Goal: Task Accomplishment & Management: Manage account settings

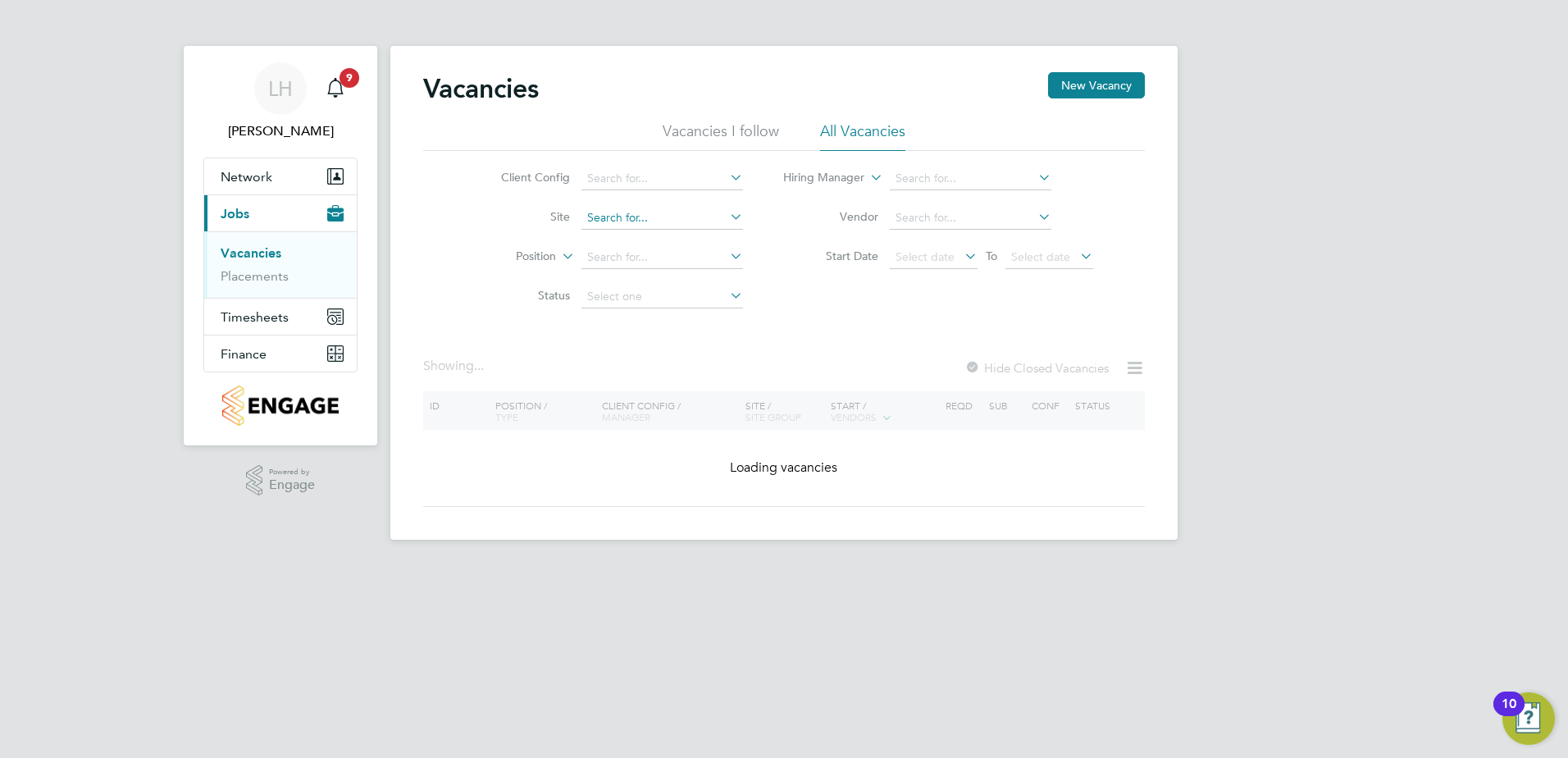
click at [609, 224] on input at bounding box center [661, 218] width 162 height 23
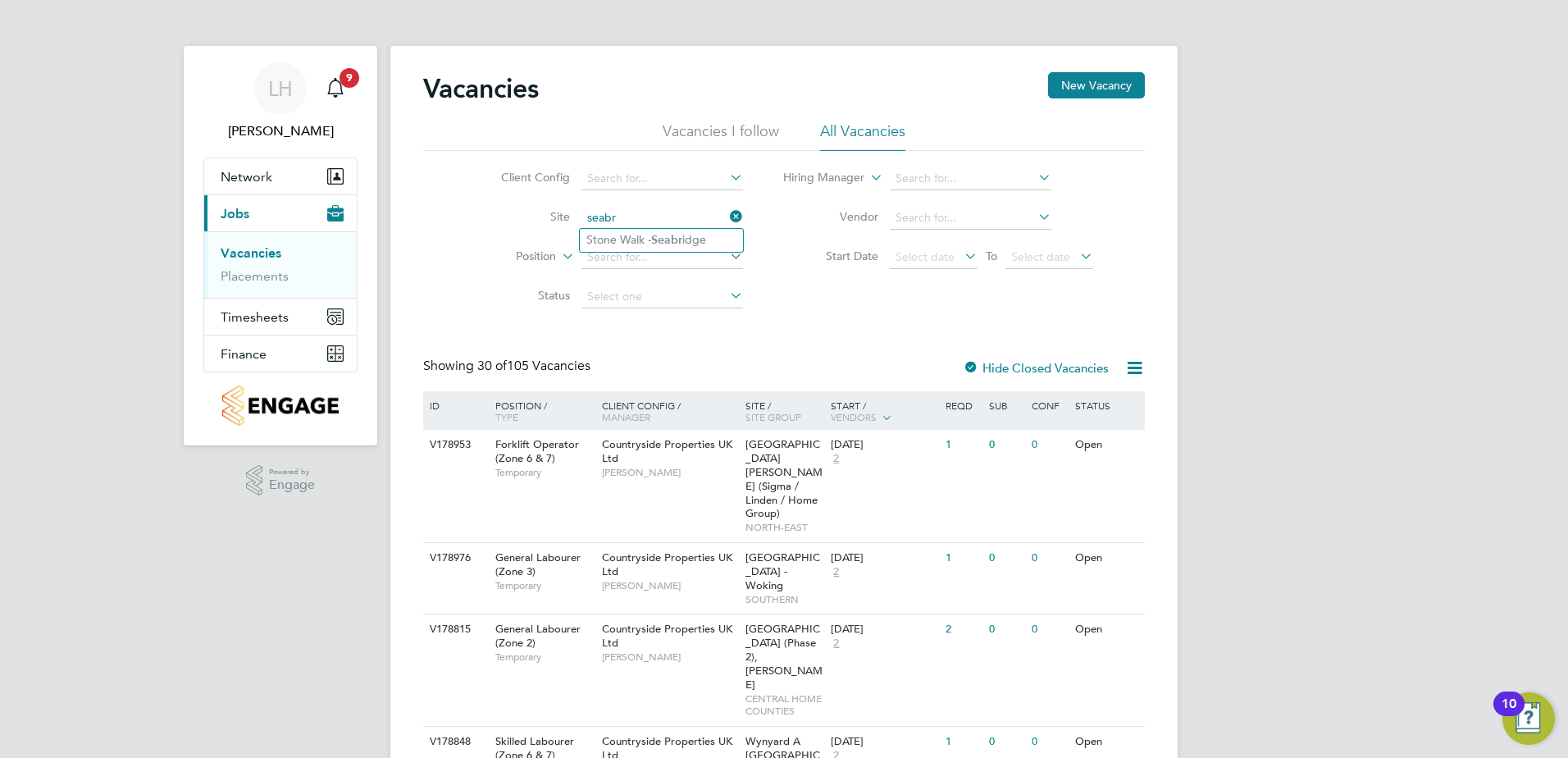
type input "seabr"
click at [617, 228] on ul "Stone Walk - Seabr idge" at bounding box center [661, 239] width 165 height 24
click at [624, 227] on input at bounding box center [661, 218] width 162 height 23
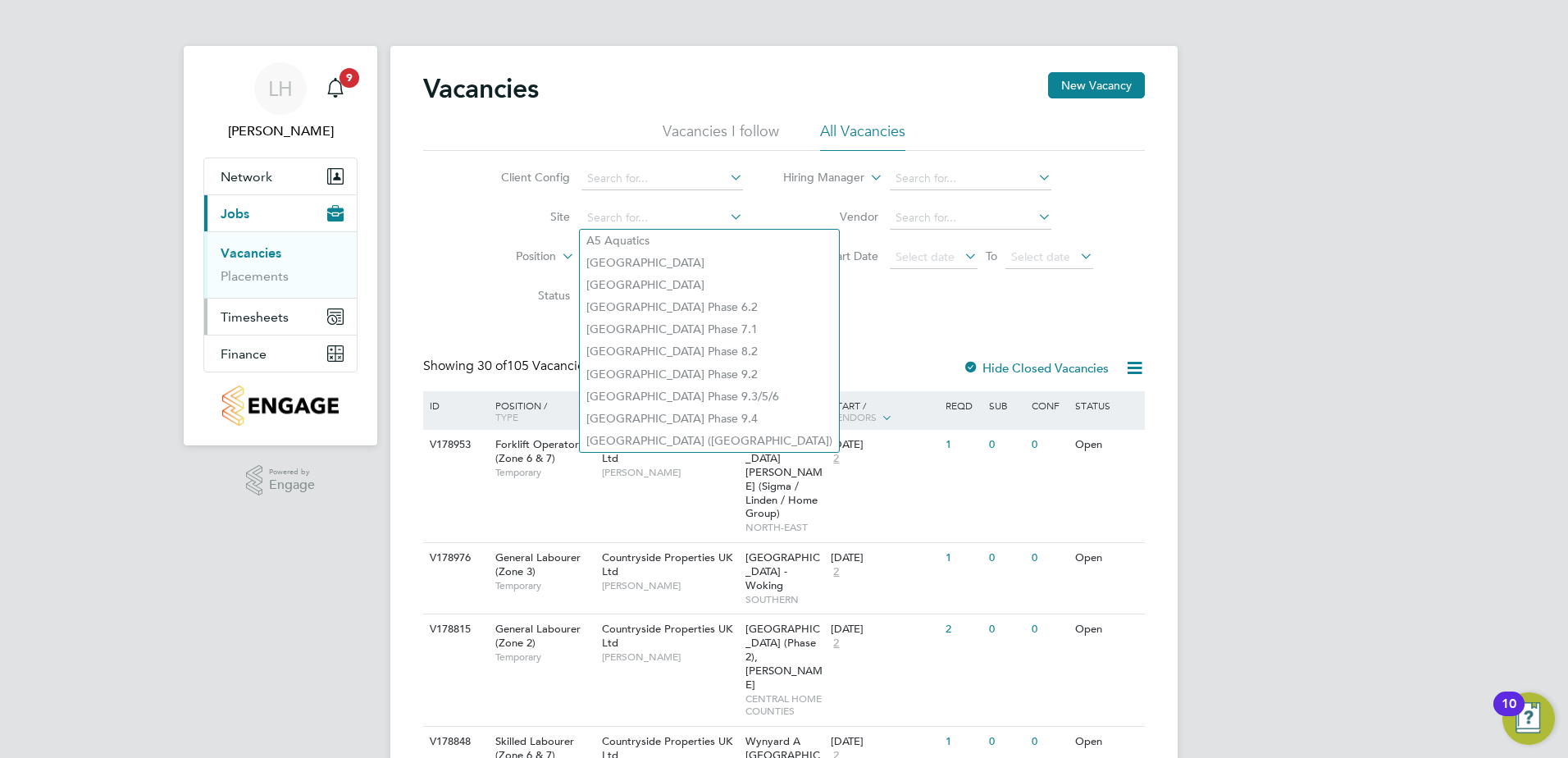
click at [249, 309] on span "Timesheets" at bounding box center [255, 317] width 68 height 15
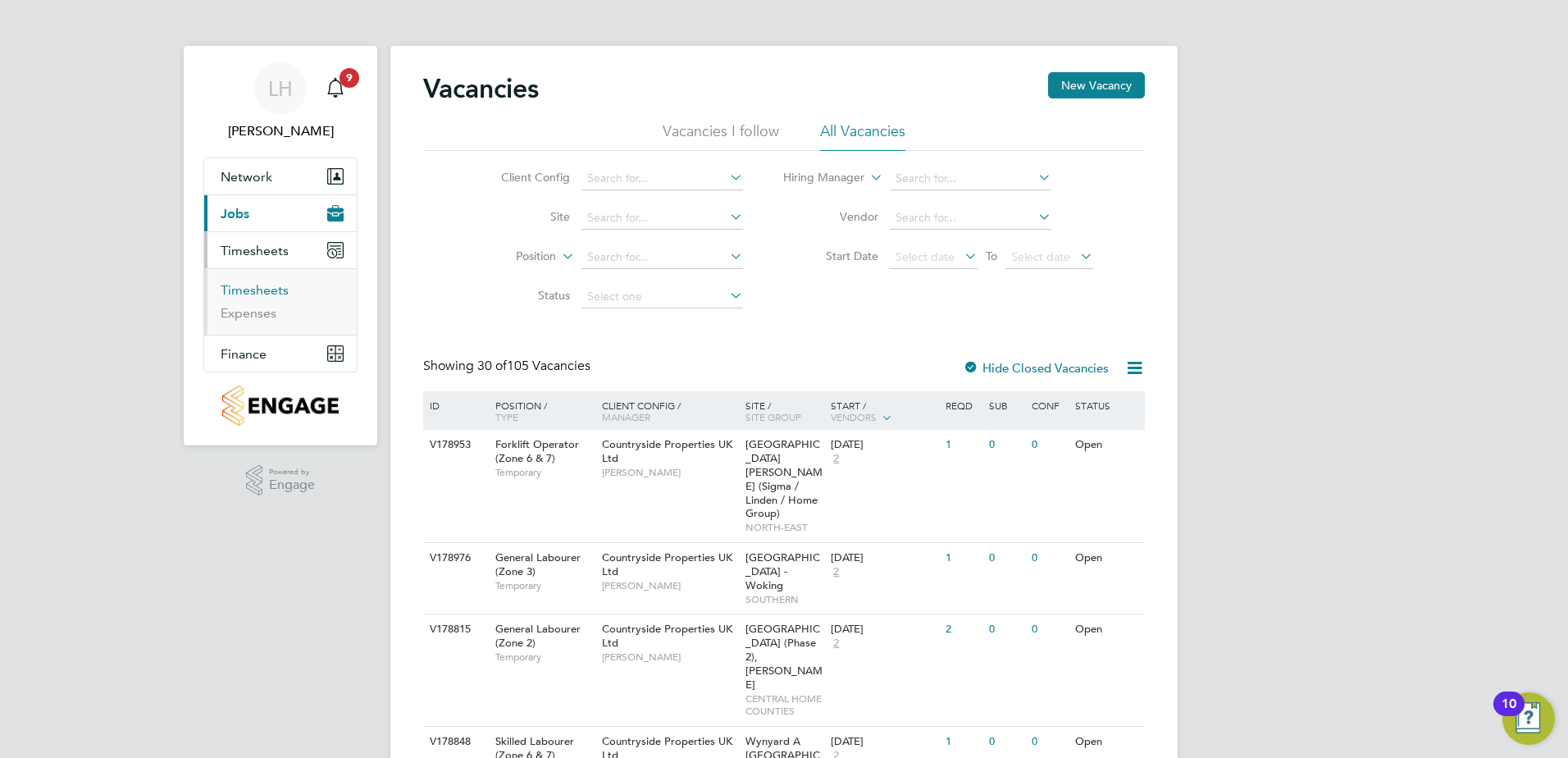
click at [252, 290] on link "Timesheets" at bounding box center [255, 290] width 68 height 15
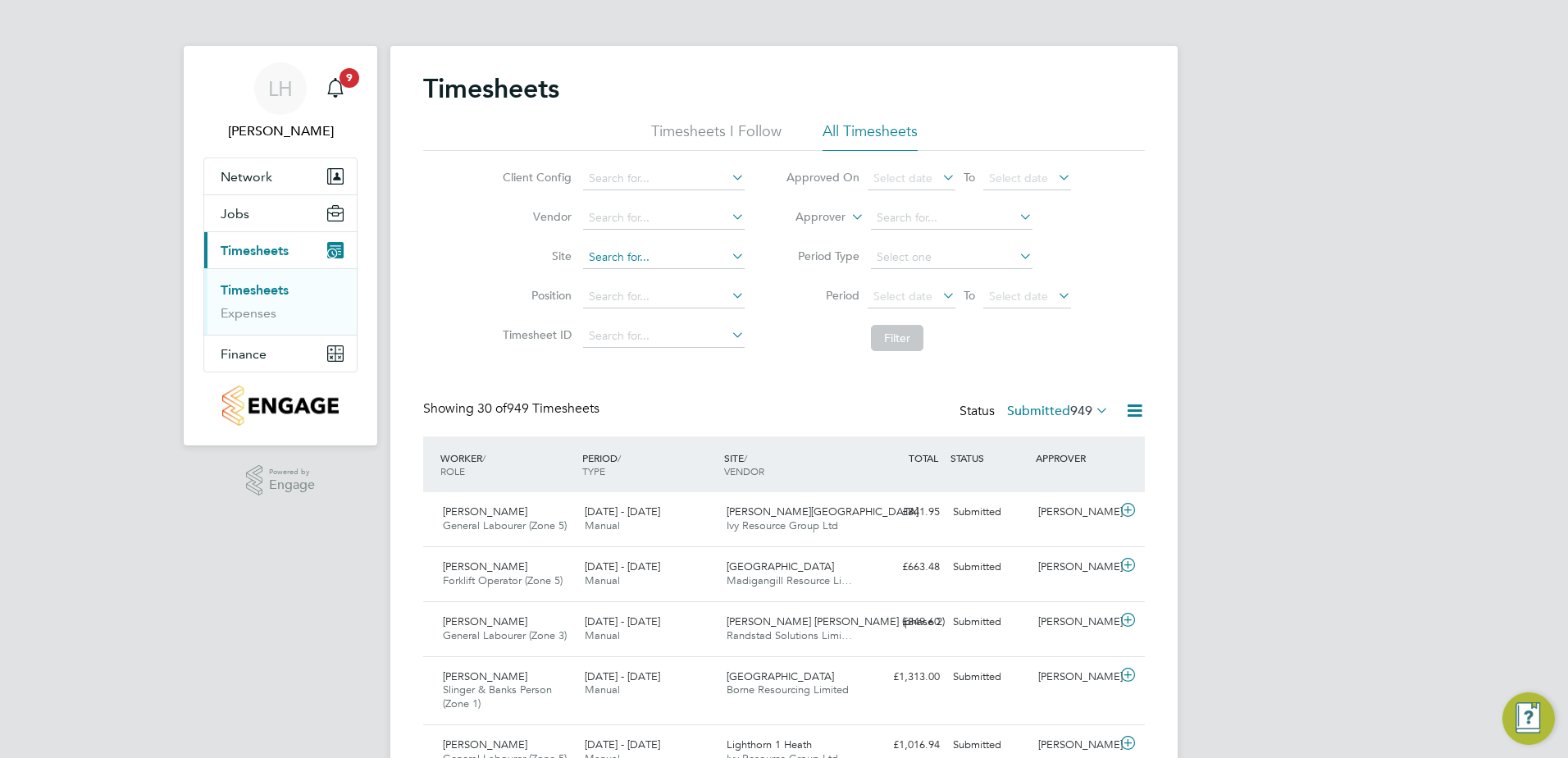
click at [594, 258] on input at bounding box center [663, 257] width 162 height 23
click at [650, 278] on li "Stone Walk - Seabr idge" at bounding box center [662, 279] width 163 height 22
type input "Stone Walk - Seabridge"
click at [881, 339] on button "Filter" at bounding box center [896, 338] width 52 height 26
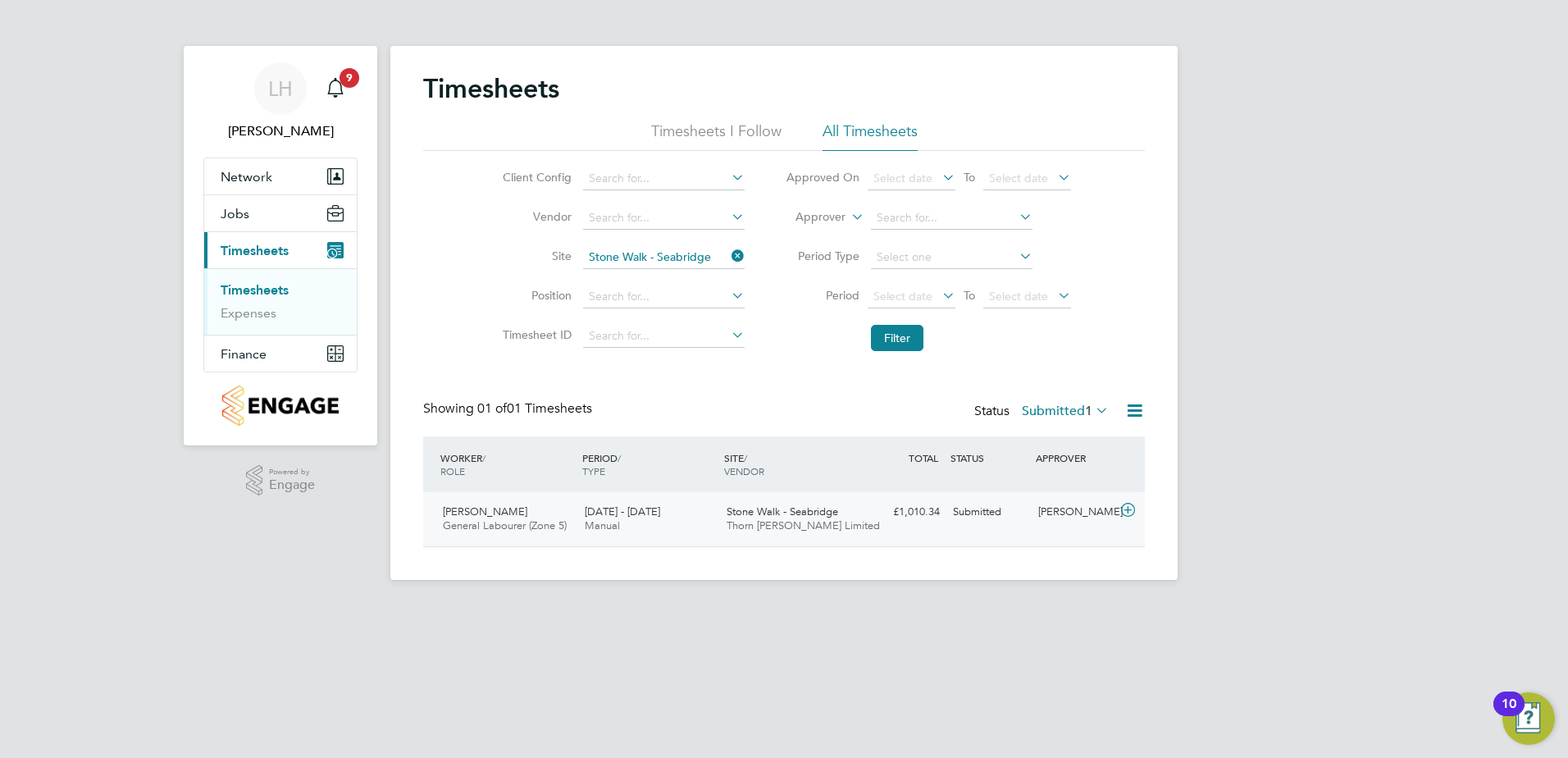
click at [852, 513] on div "Stone Walk - Seabridge Thorn [PERSON_NAME] Limited" at bounding box center [791, 519] width 142 height 41
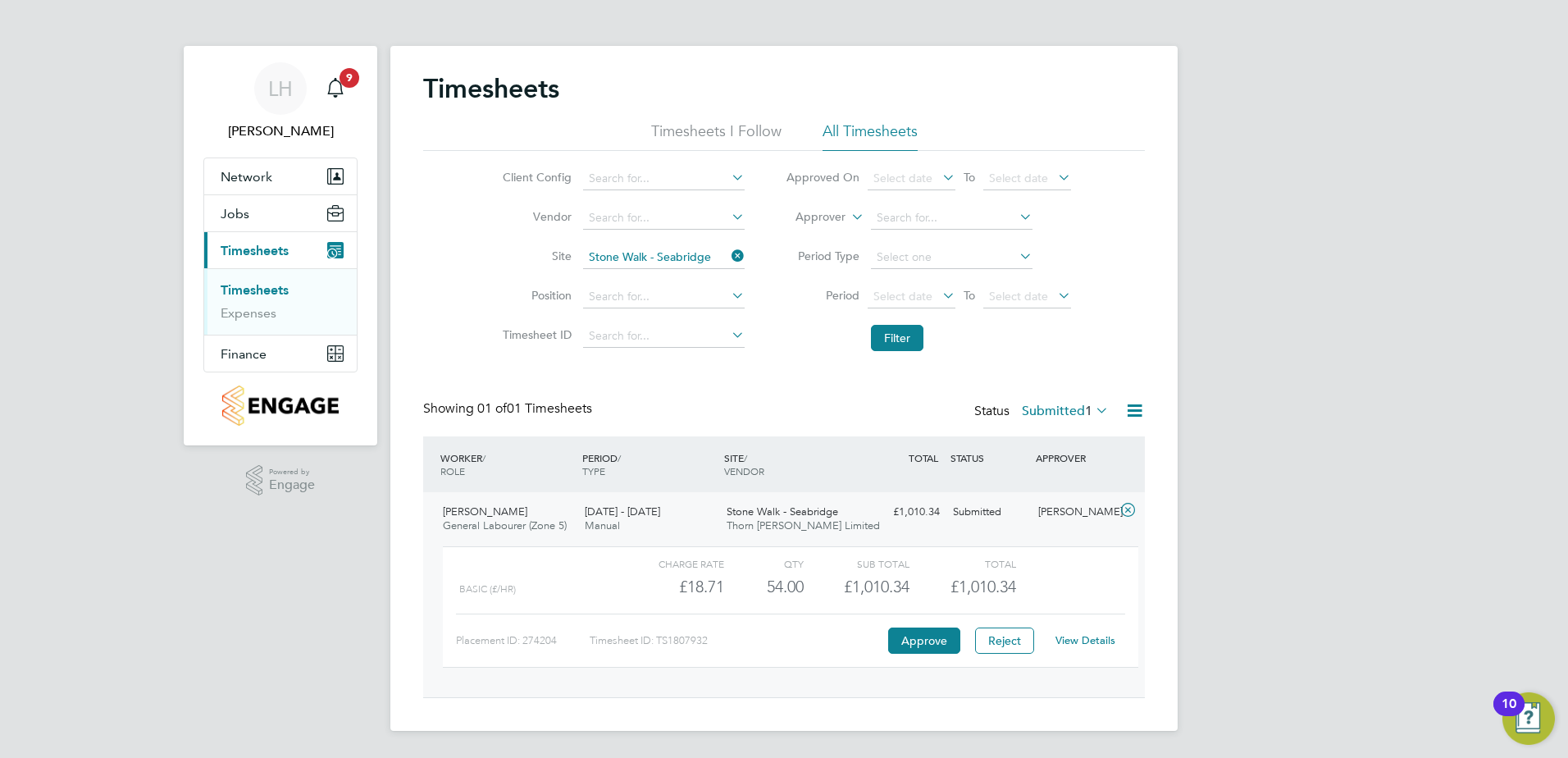
click at [928, 658] on div "Charge rate QTY Sub Total Total Basic (£/HR) £18.71 54 54.00 54 £1,010.34 £1,01…" at bounding box center [790, 607] width 696 height 121
click at [925, 639] on button "Approve" at bounding box center [924, 641] width 72 height 26
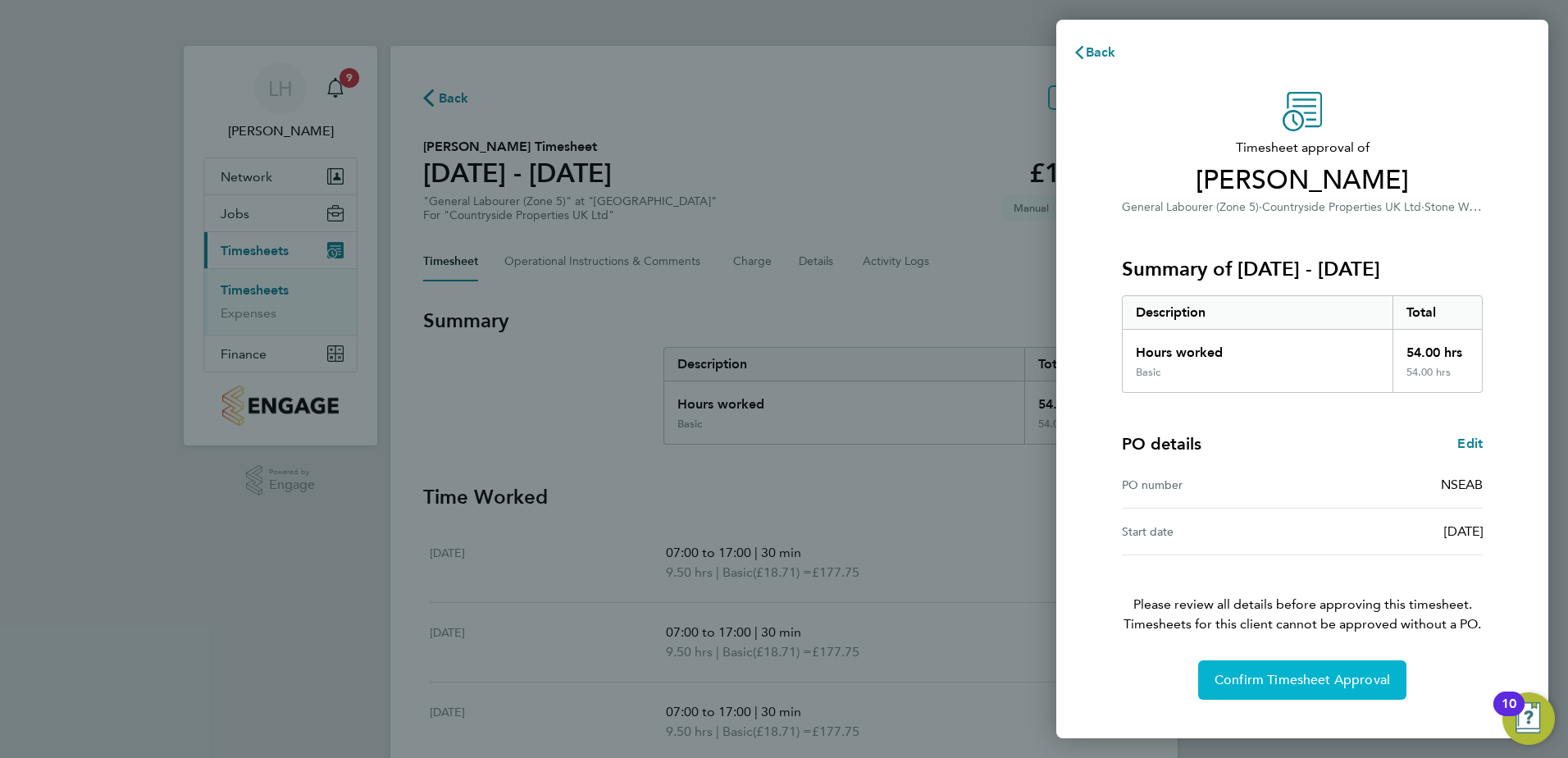
click at [1239, 681] on span "Confirm Timesheet Approval" at bounding box center [1301, 679] width 175 height 16
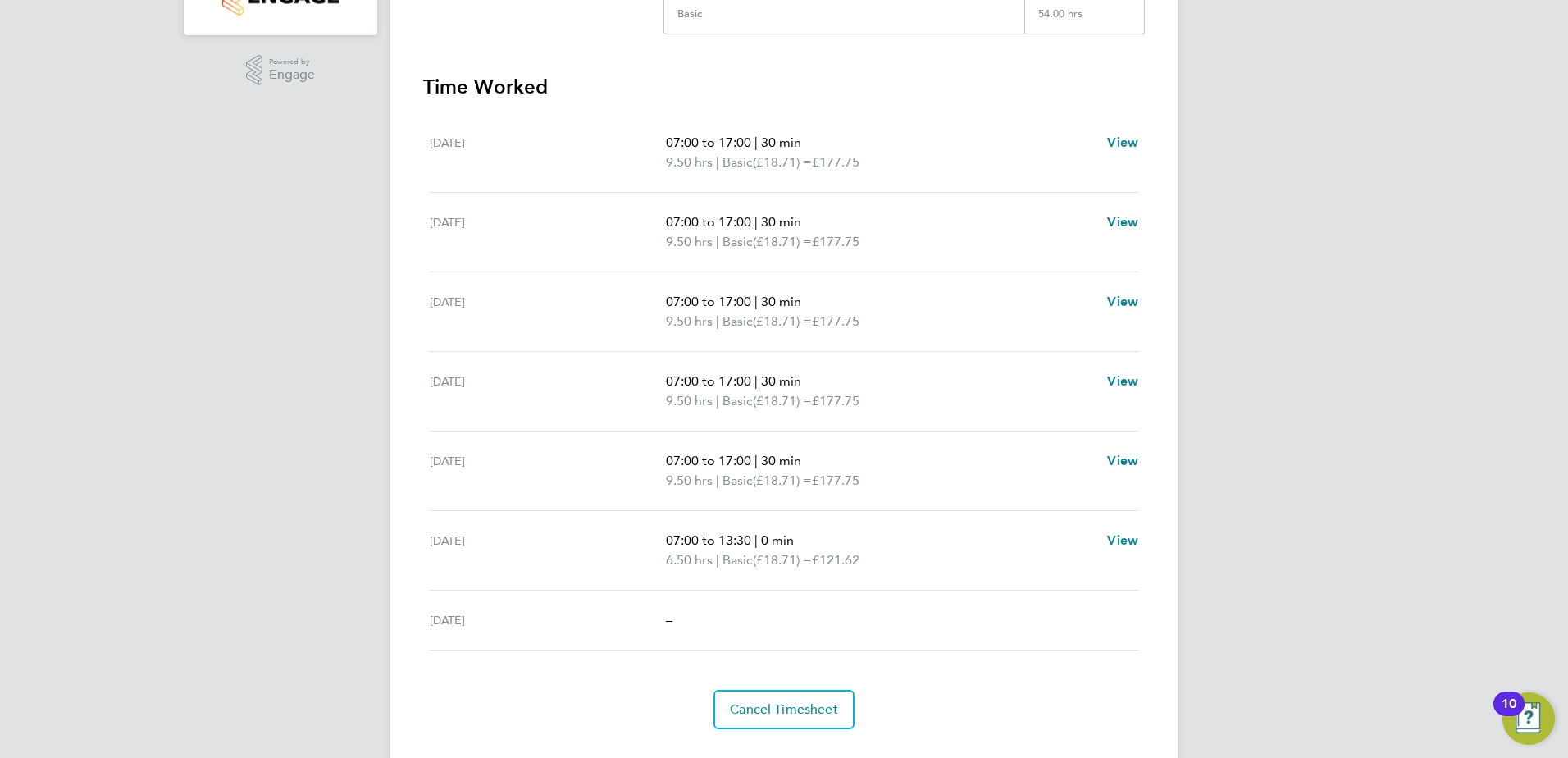
scroll to position [447, 0]
